Goal: Check status

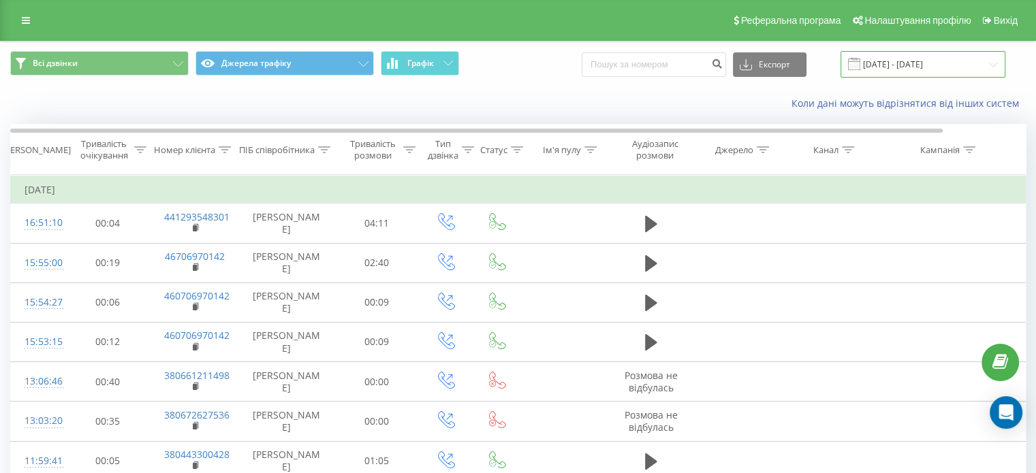
click at [900, 63] on input "[DATE] - [DATE]" at bounding box center [922, 64] width 165 height 27
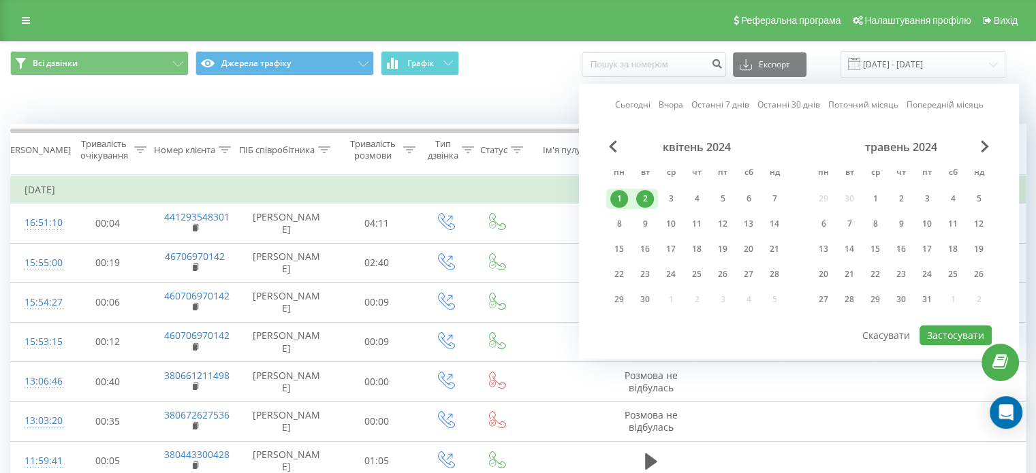
click at [991, 149] on div "травень 2024" at bounding box center [900, 147] width 181 height 14
click at [984, 146] on span "Next Month" at bounding box center [984, 146] width 8 height 12
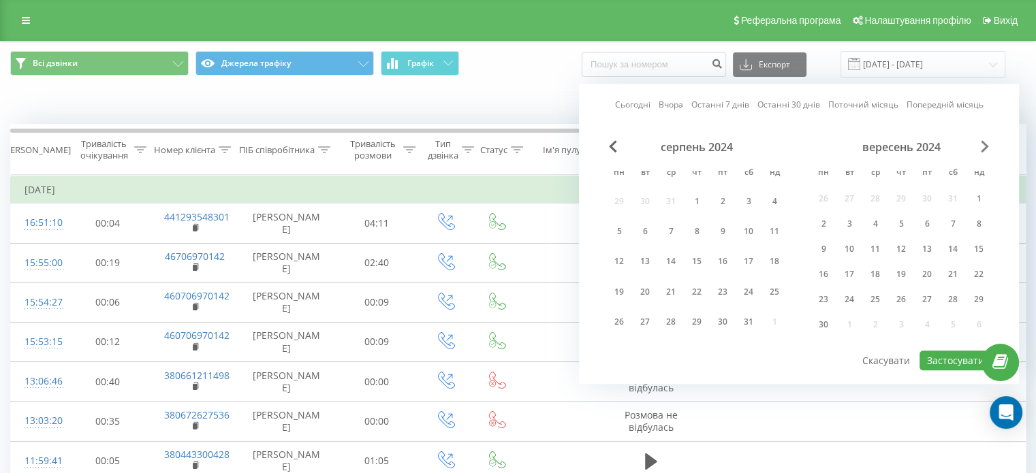
click at [984, 146] on span "Next Month" at bounding box center [984, 146] width 8 height 12
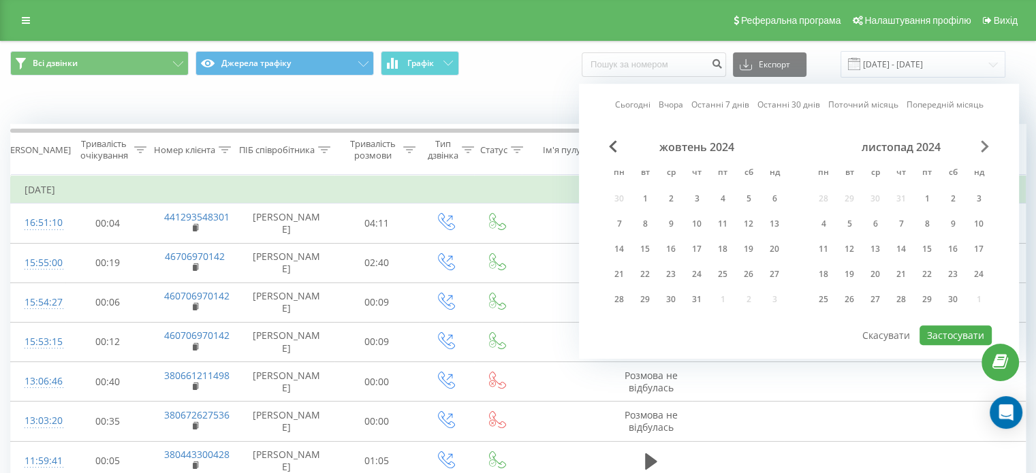
click at [984, 146] on span "Next Month" at bounding box center [984, 146] width 8 height 12
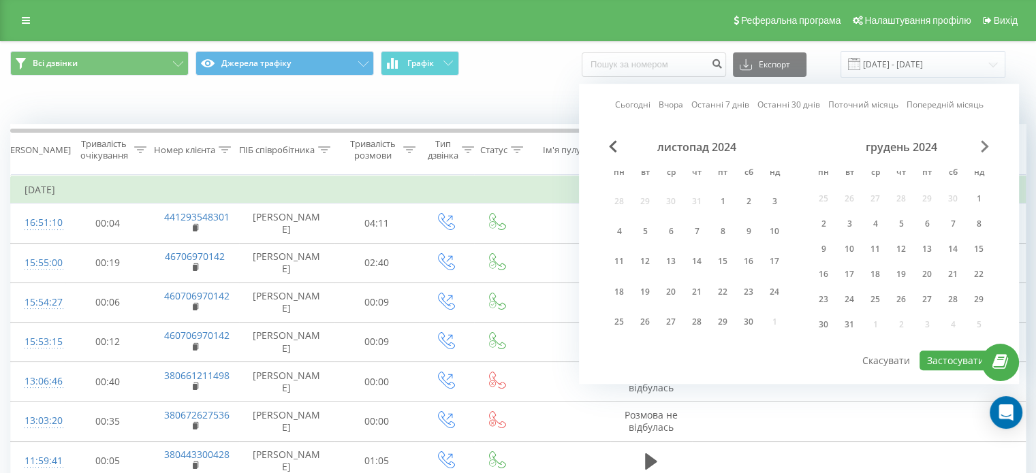
click at [984, 146] on span "Next Month" at bounding box center [984, 146] width 8 height 12
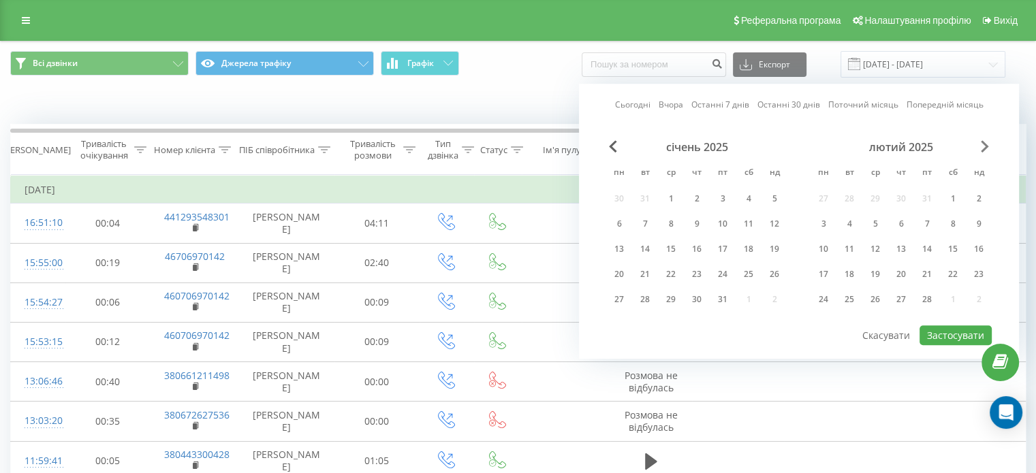
click at [984, 146] on span "Next Month" at bounding box center [984, 146] width 8 height 12
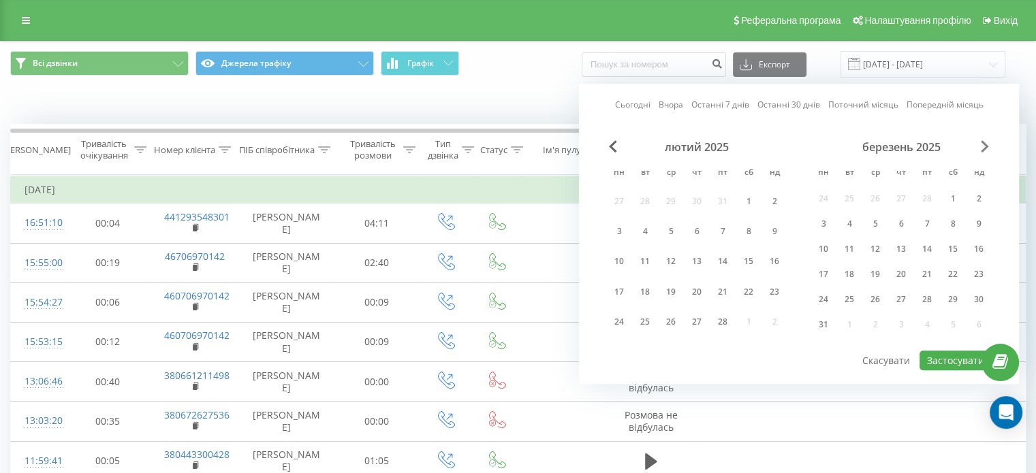
click at [984, 146] on span "Next Month" at bounding box center [984, 146] width 8 height 12
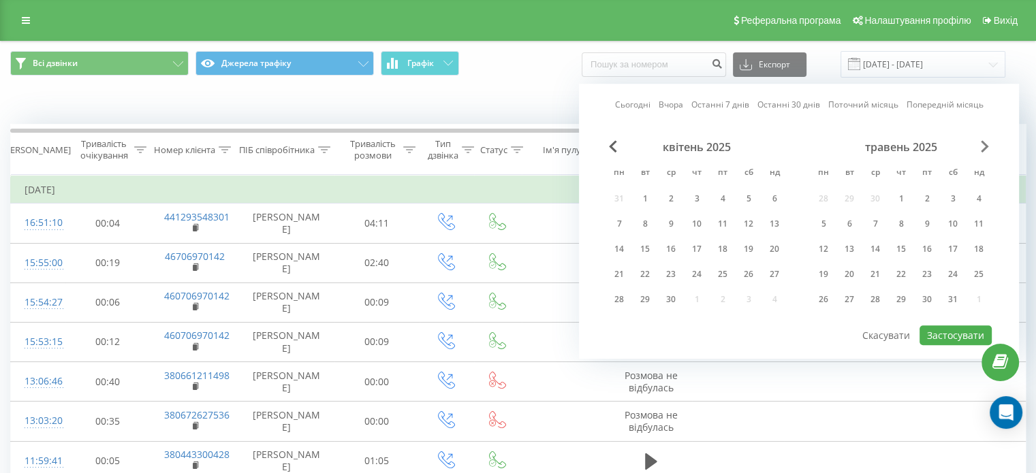
click at [984, 146] on span "Next Month" at bounding box center [984, 146] width 8 height 12
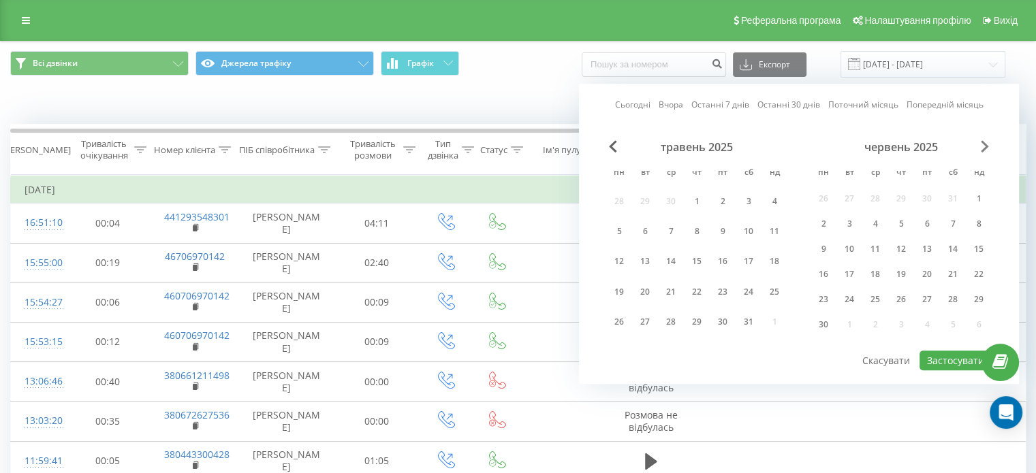
click at [984, 146] on span "Next Month" at bounding box center [984, 146] width 8 height 12
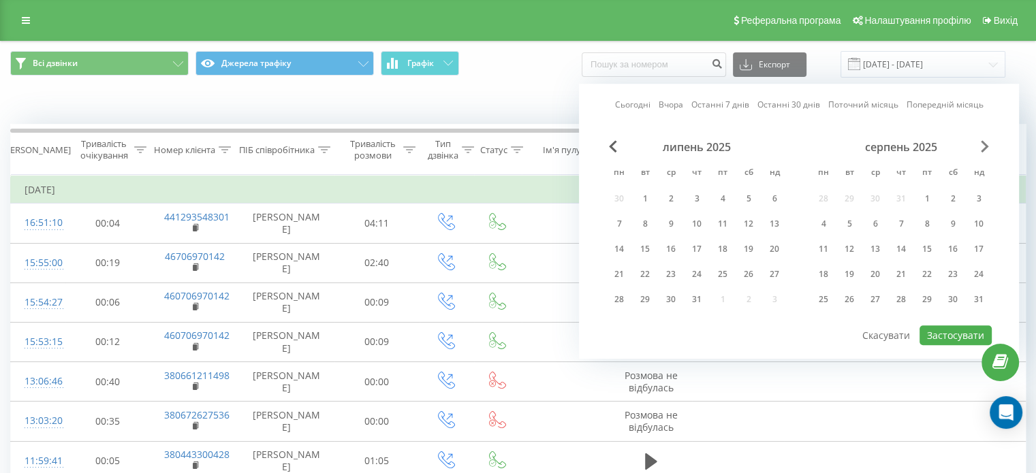
click at [984, 146] on span "Next Month" at bounding box center [984, 146] width 8 height 12
click at [675, 274] on div "20" at bounding box center [671, 275] width 18 height 18
click at [698, 272] on div "21" at bounding box center [697, 275] width 18 height 18
click at [931, 332] on button "Застосувати" at bounding box center [955, 335] width 72 height 20
type input "[DATE] - [DATE]"
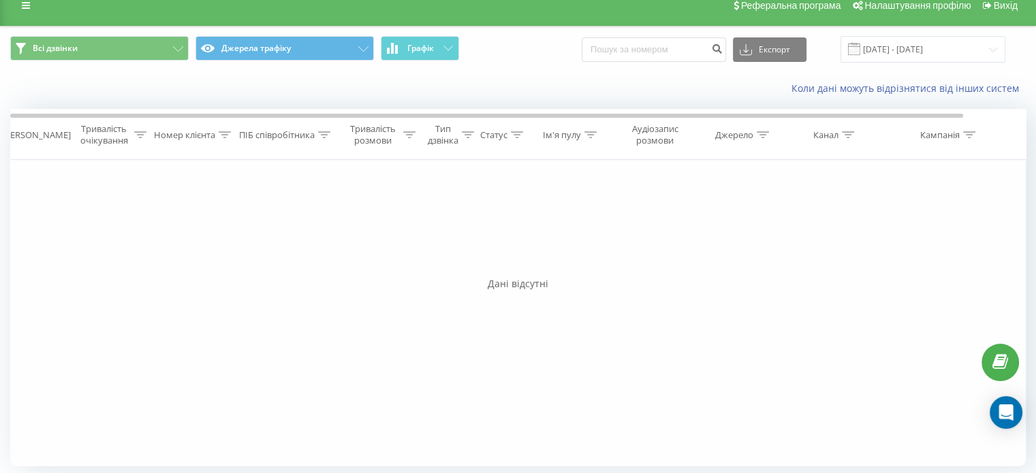
scroll to position [19, 0]
